Goal: Transaction & Acquisition: Book appointment/travel/reservation

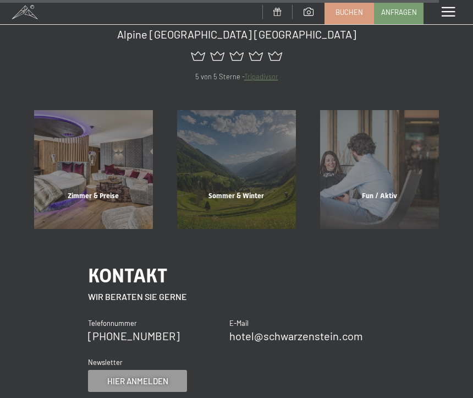
scroll to position [3901, 0]
click at [92, 190] on div "Zimmer & Preise" at bounding box center [93, 208] width 143 height 37
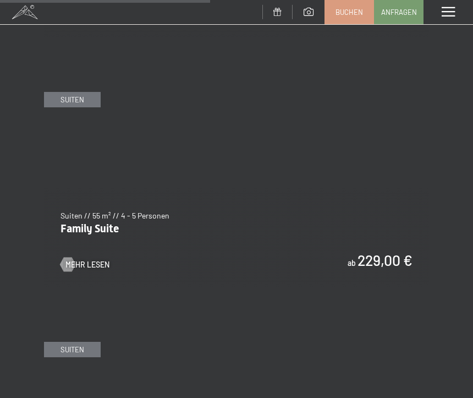
scroll to position [1995, 0]
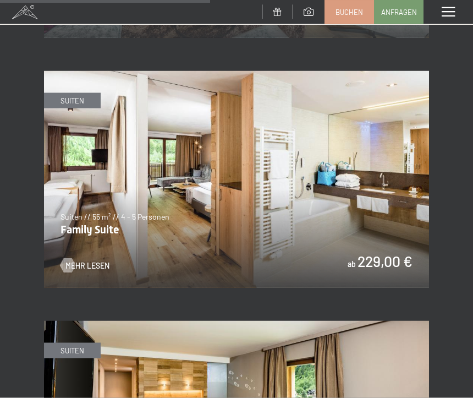
click at [372, 199] on img at bounding box center [236, 179] width 385 height 217
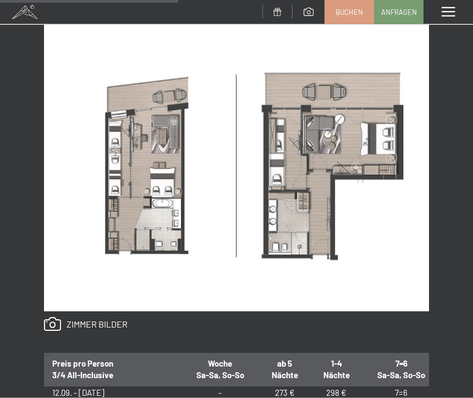
scroll to position [602, 0]
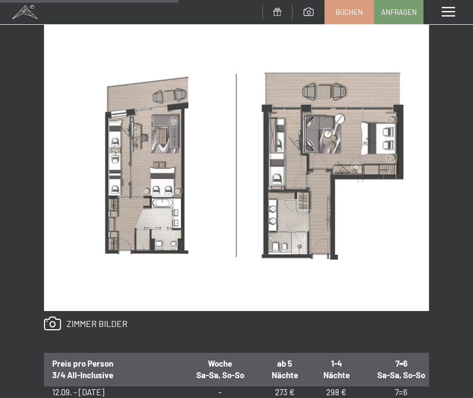
click at [66, 321] on link at bounding box center [86, 324] width 84 height 14
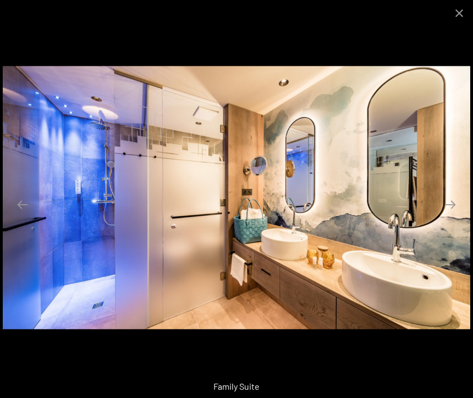
click at [456, 9] on button "Close gallery" at bounding box center [460, 13] width 28 height 26
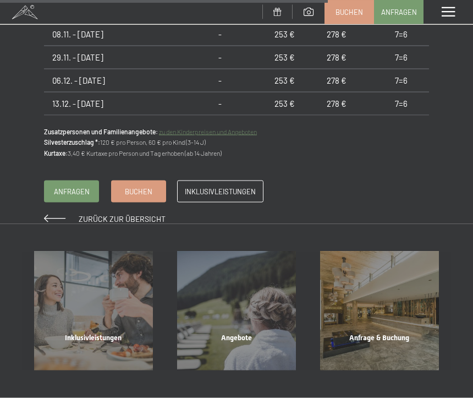
scroll to position [1088, 0]
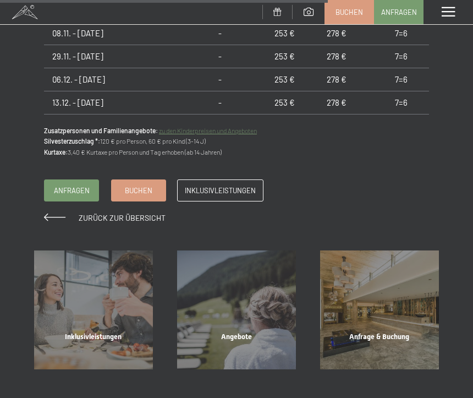
click at [254, 130] on link "zu den Kinderpreisen und Angeboten" at bounding box center [208, 131] width 98 height 8
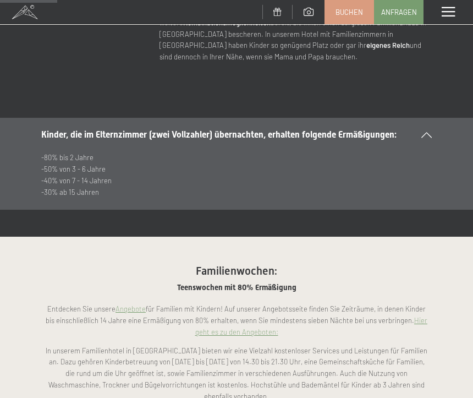
scroll to position [541, 0]
click at [235, 315] on link "Hier geht es zu den Angeboten:" at bounding box center [311, 325] width 233 height 20
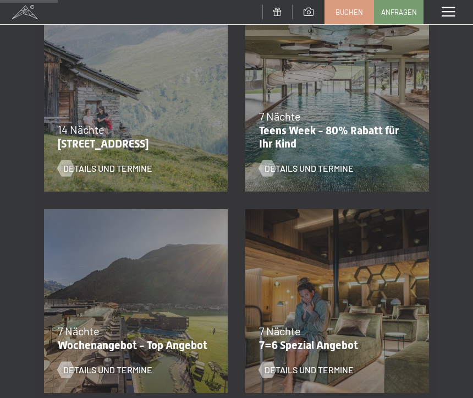
scroll to position [253, 0]
click at [389, 159] on div "Details und Termine" at bounding box center [330, 159] width 143 height 29
click at [352, 171] on span "Details und Termine" at bounding box center [309, 168] width 89 height 12
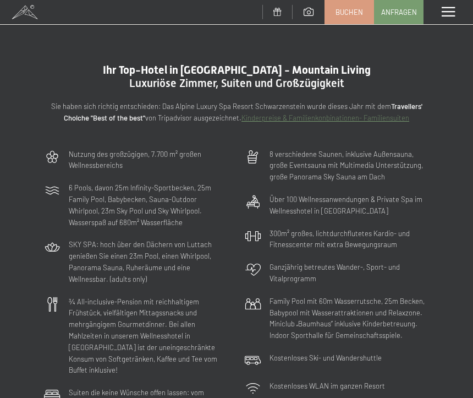
click at [455, 12] on span at bounding box center [448, 12] width 13 height 10
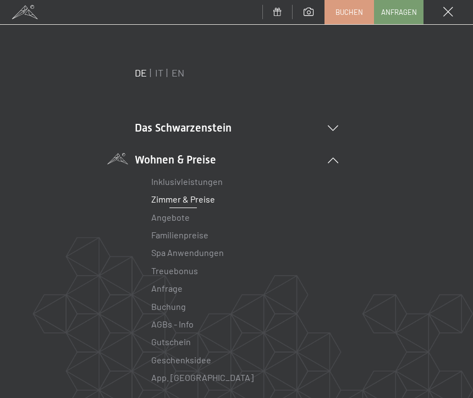
click at [206, 236] on link "Familienpreise" at bounding box center [179, 235] width 57 height 10
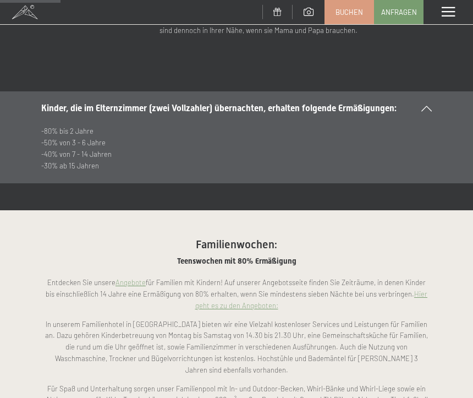
scroll to position [567, 0]
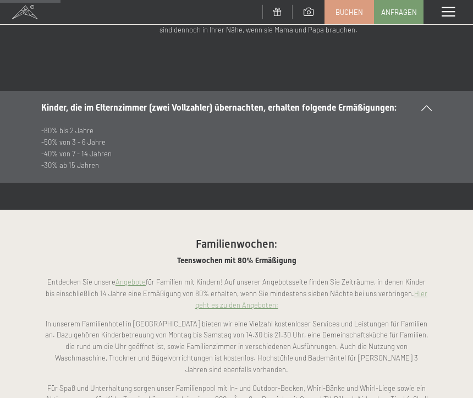
click at [418, 289] on link "Hier geht es zu den Angeboten:" at bounding box center [311, 299] width 233 height 20
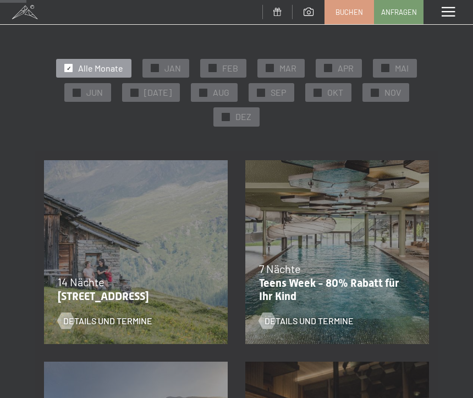
scroll to position [119, 0]
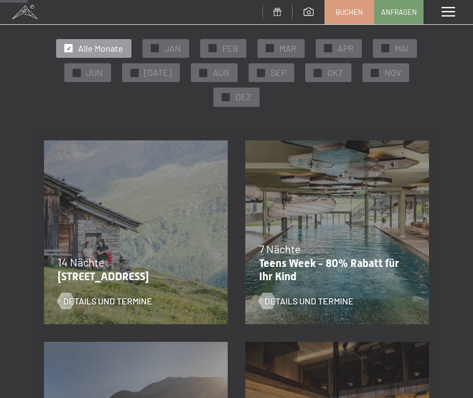
click at [389, 231] on div "27.09.–21.12.2025 10.01.–18.01.2026 31.01.–15.02.2026 07.03.–29.03.2026 23.05.–…" at bounding box center [337, 232] width 201 height 201
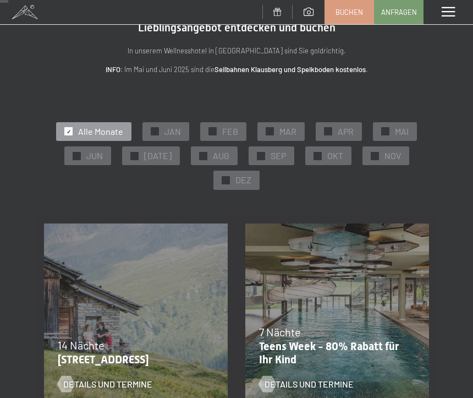
scroll to position [35, 0]
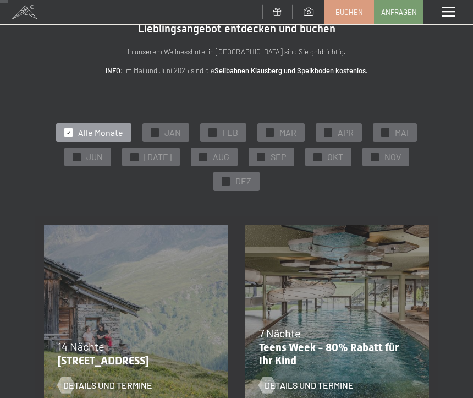
click at [348, 397] on div "27.09.–21.12.2025 10.01.–18.01.2026 31.01.–15.02.2026 07.03.–29.03.2026 23.05.–…" at bounding box center [337, 316] width 201 height 201
click at [344, 385] on span "Details und Termine" at bounding box center [309, 385] width 89 height 12
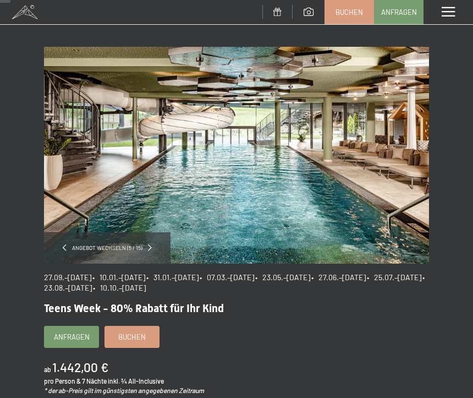
scroll to position [26, 0]
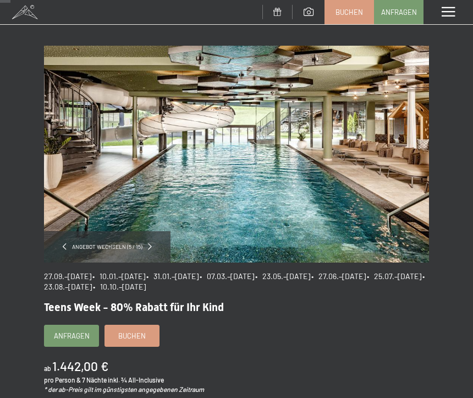
click at [94, 241] on div "Angebot wechseln (5 / 15)" at bounding box center [107, 246] width 127 height 31
click at [64, 248] on span at bounding box center [65, 246] width 4 height 7
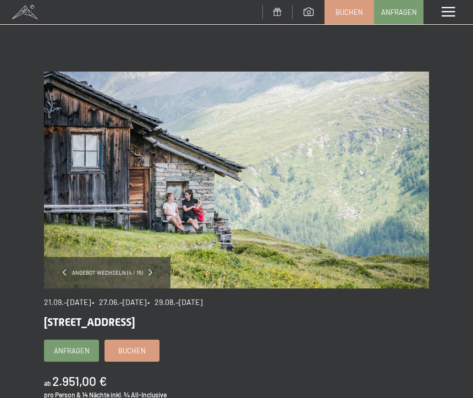
click at [150, 270] on span at bounding box center [151, 272] width 4 height 7
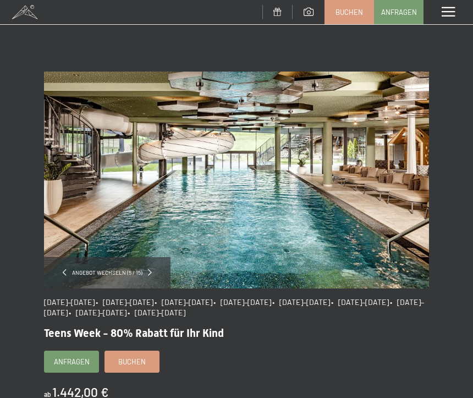
click at [144, 272] on span "Angebot wechseln (5 / 15)" at bounding box center [107, 273] width 81 height 8
click at [157, 276] on div "Angebot wechseln (5 / 15)" at bounding box center [107, 272] width 127 height 31
click at [153, 268] on div "Angebot wechseln (5 / 15)" at bounding box center [107, 272] width 127 height 31
click at [157, 269] on div "Angebot wechseln (5 / 15)" at bounding box center [107, 272] width 127 height 31
click at [150, 276] on link at bounding box center [150, 272] width 4 height 9
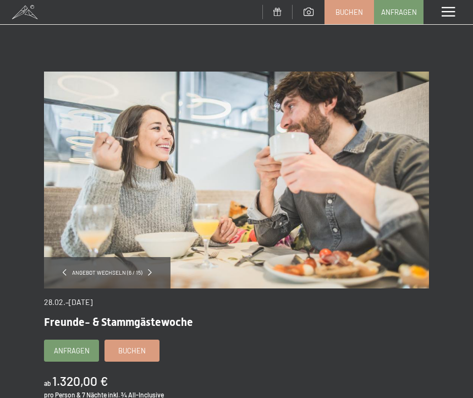
click at [452, 13] on span at bounding box center [448, 12] width 13 height 10
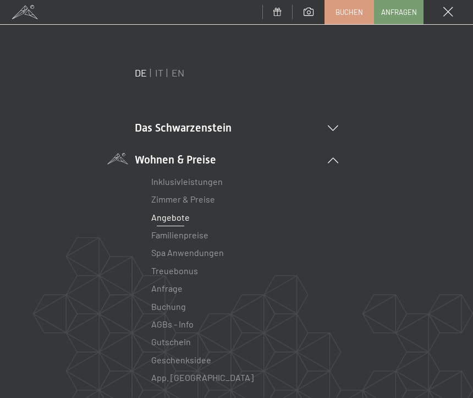
click at [203, 239] on link "Familienpreise" at bounding box center [179, 235] width 57 height 10
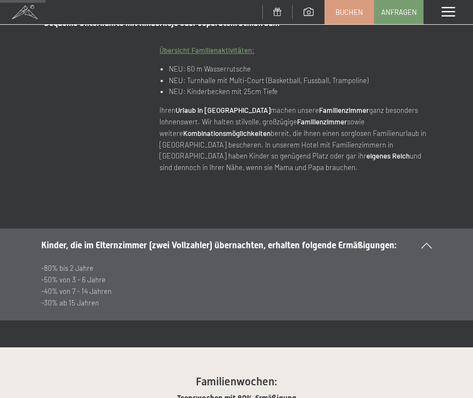
scroll to position [430, 0]
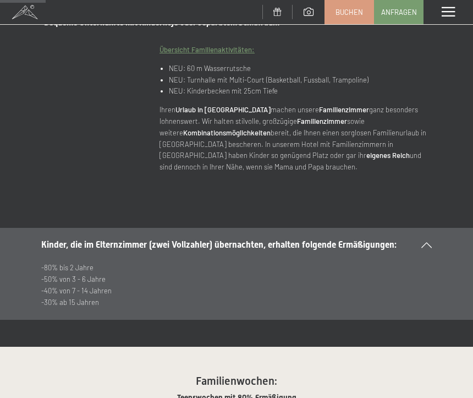
click at [431, 242] on icon at bounding box center [427, 245] width 10 height 6
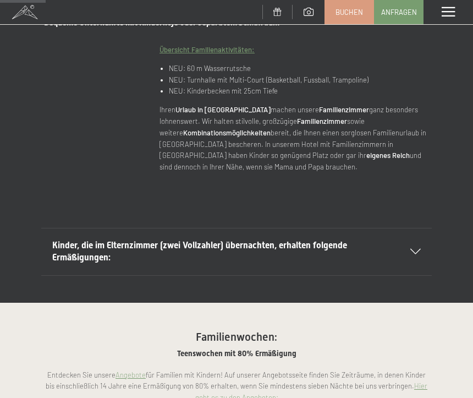
click at [417, 249] on icon at bounding box center [416, 252] width 10 height 6
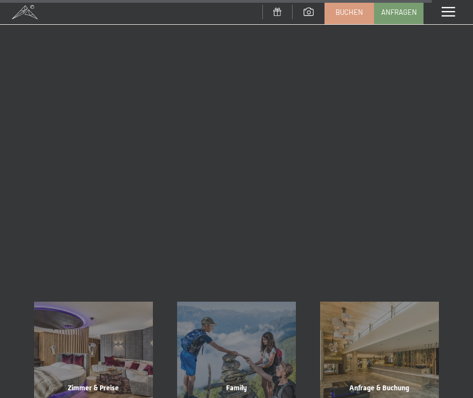
scroll to position [4028, 0]
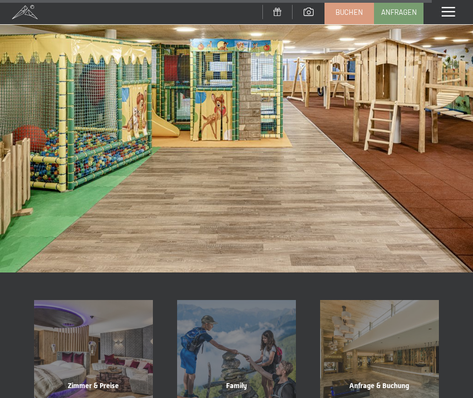
click at [94, 381] on div "Zimmer & Preise" at bounding box center [93, 399] width 143 height 37
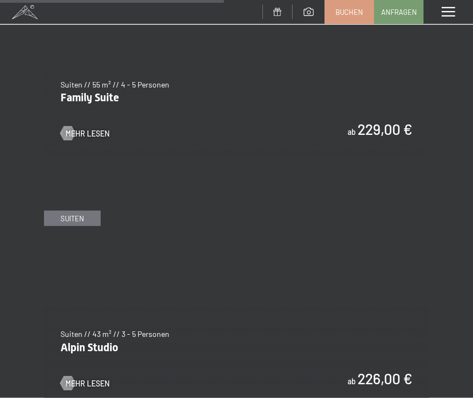
scroll to position [2127, 0]
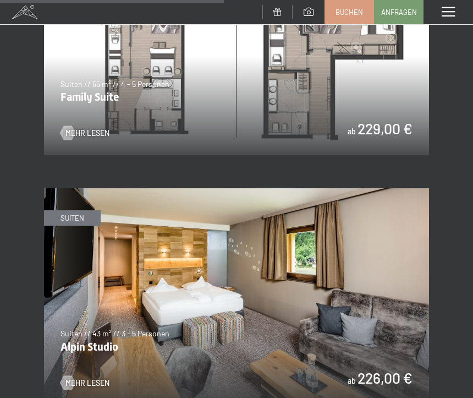
click at [66, 375] on div at bounding box center [68, 382] width 8 height 14
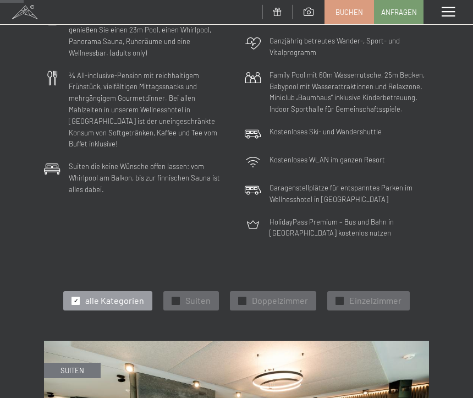
scroll to position [227, 0]
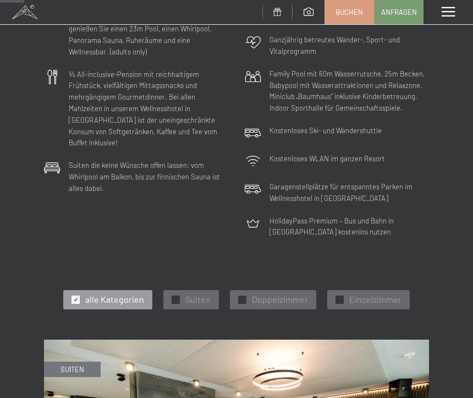
click at [203, 293] on span "Suiten" at bounding box center [198, 299] width 25 height 12
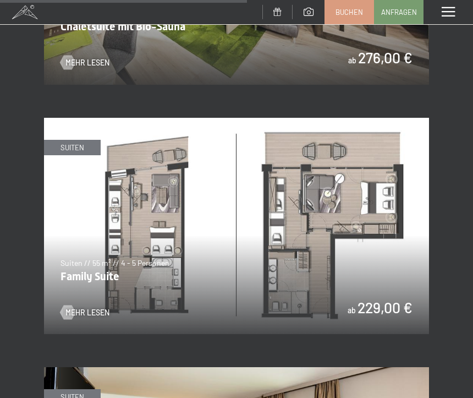
scroll to position [1448, 0]
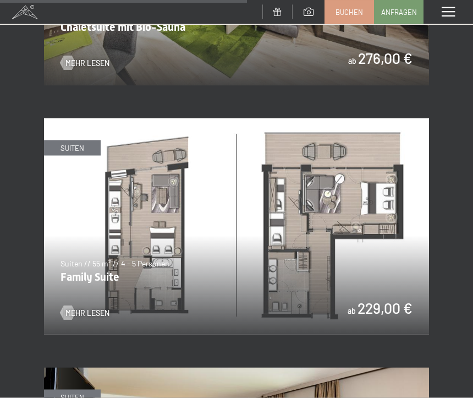
click at [375, 249] on img at bounding box center [236, 226] width 385 height 217
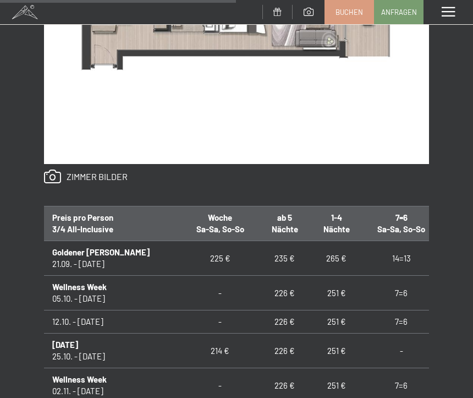
click at [51, 180] on link at bounding box center [86, 177] width 84 height 14
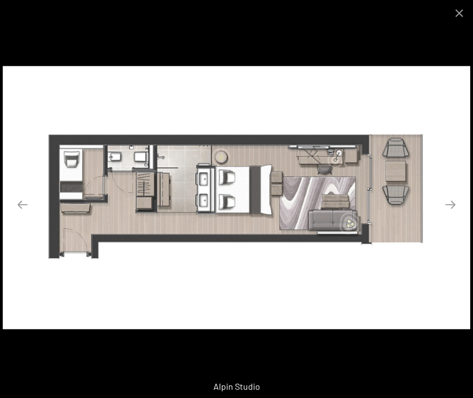
click at [453, 215] on button "Next slide" at bounding box center [450, 204] width 23 height 21
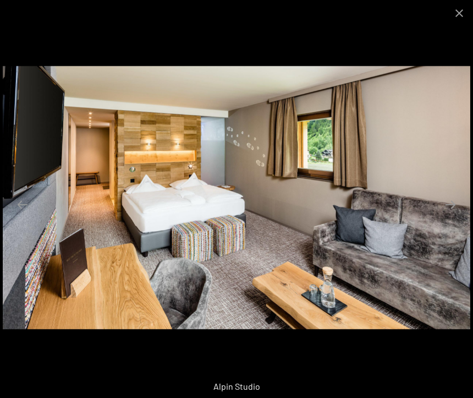
click at [451, 215] on button "Next slide" at bounding box center [450, 204] width 23 height 21
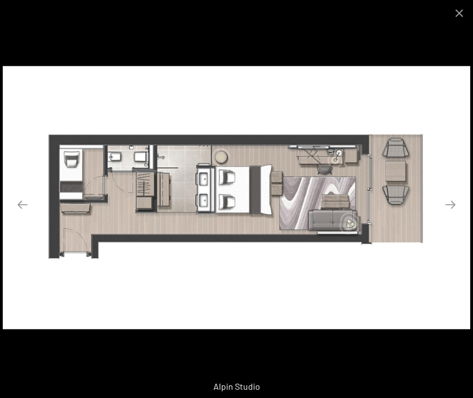
click at [453, 12] on button "Close gallery" at bounding box center [460, 13] width 28 height 26
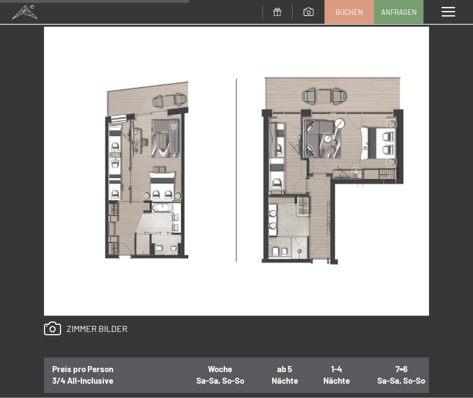
scroll to position [598, 0]
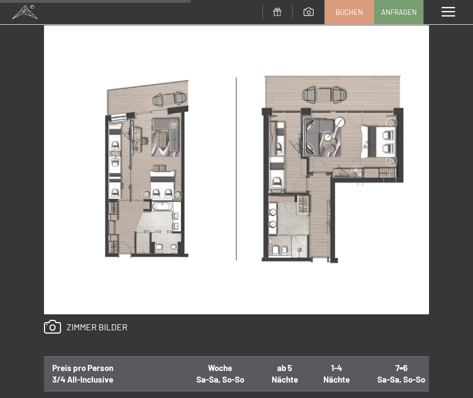
click at [53, 330] on link at bounding box center [86, 327] width 84 height 14
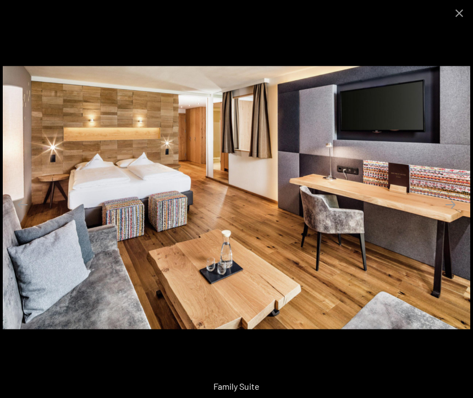
scroll to position [397, 0]
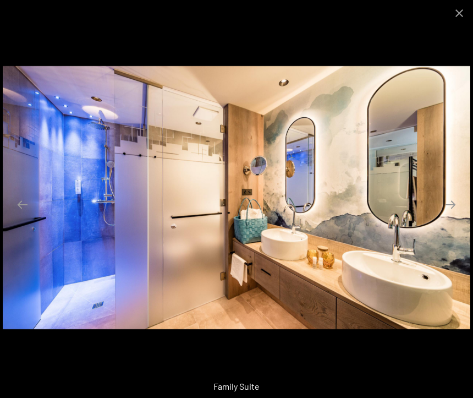
click at [457, 14] on button "Close gallery" at bounding box center [460, 13] width 28 height 26
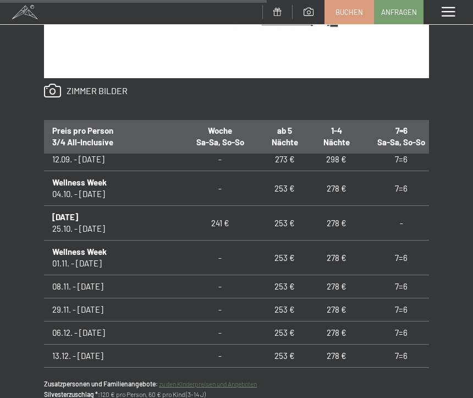
scroll to position [978, 0]
